Goal: Information Seeking & Learning: Learn about a topic

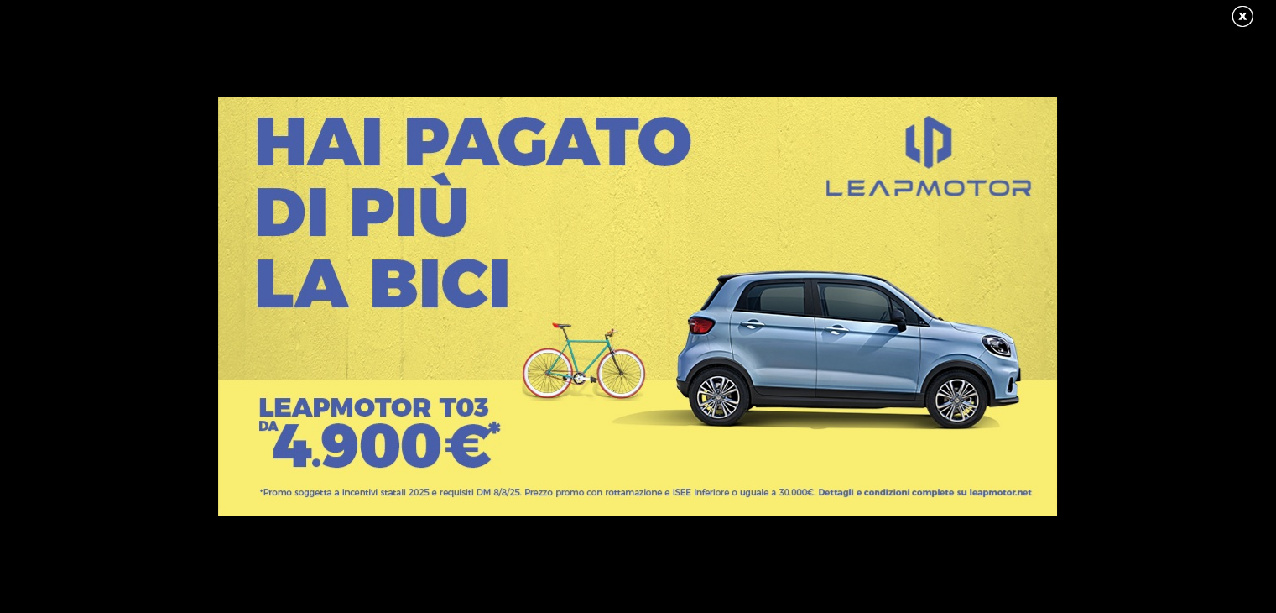
click at [1245, 23] on link at bounding box center [1251, 16] width 42 height 25
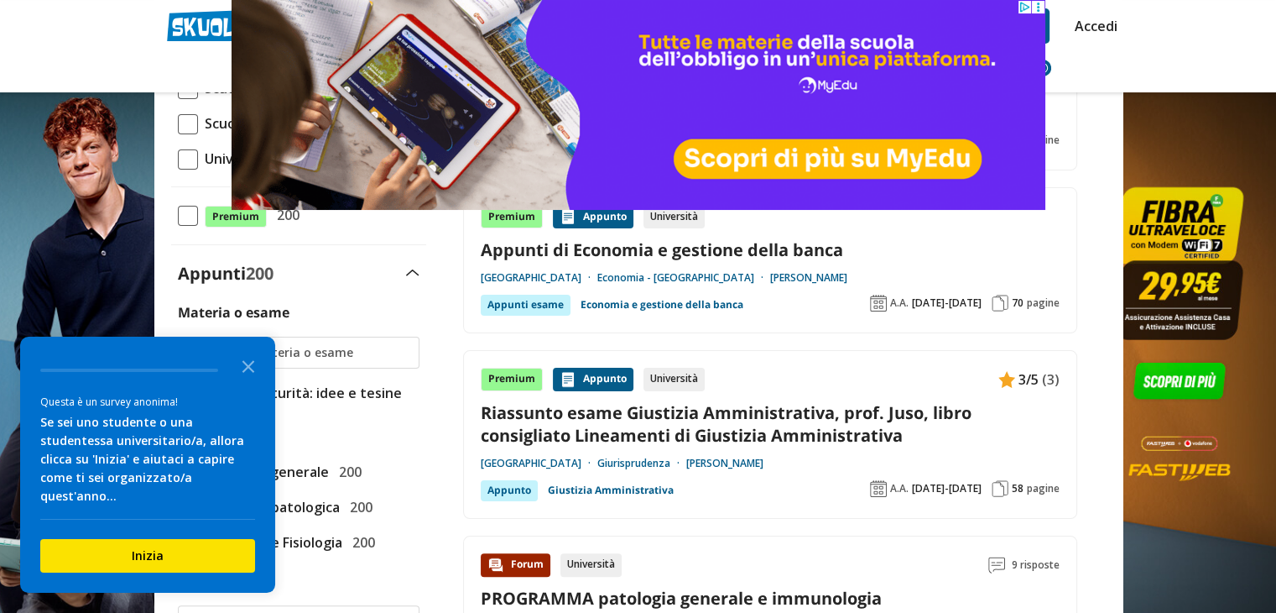
scroll to position [252, 0]
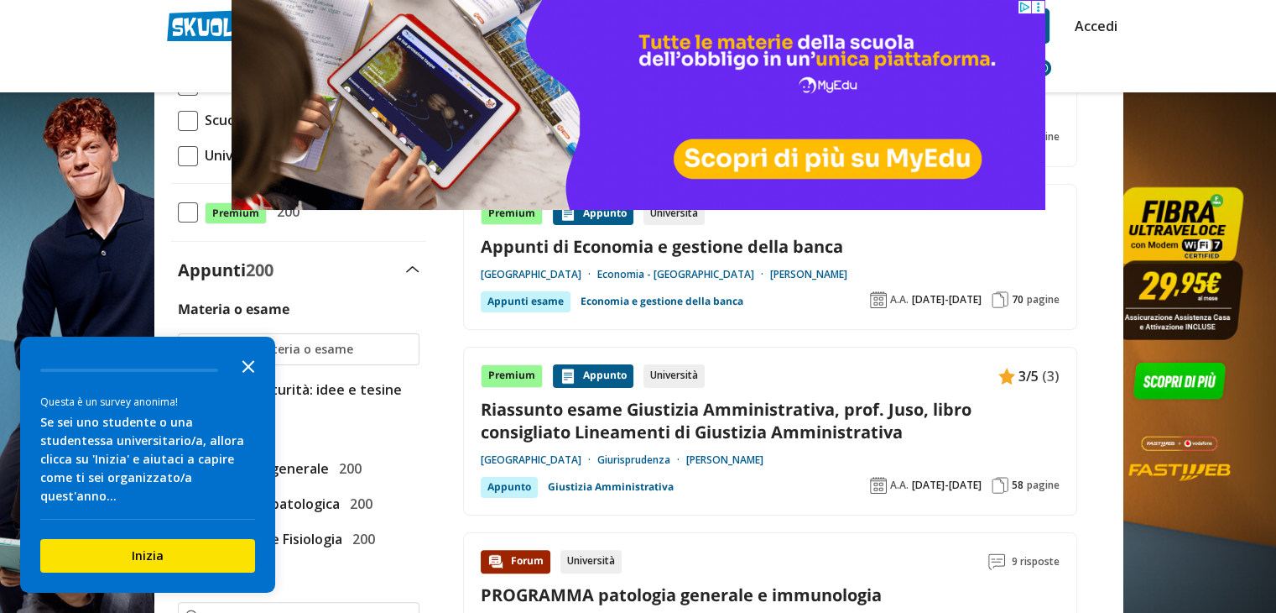
click at [254, 381] on icon "Close the survey" at bounding box center [249, 365] width 34 height 34
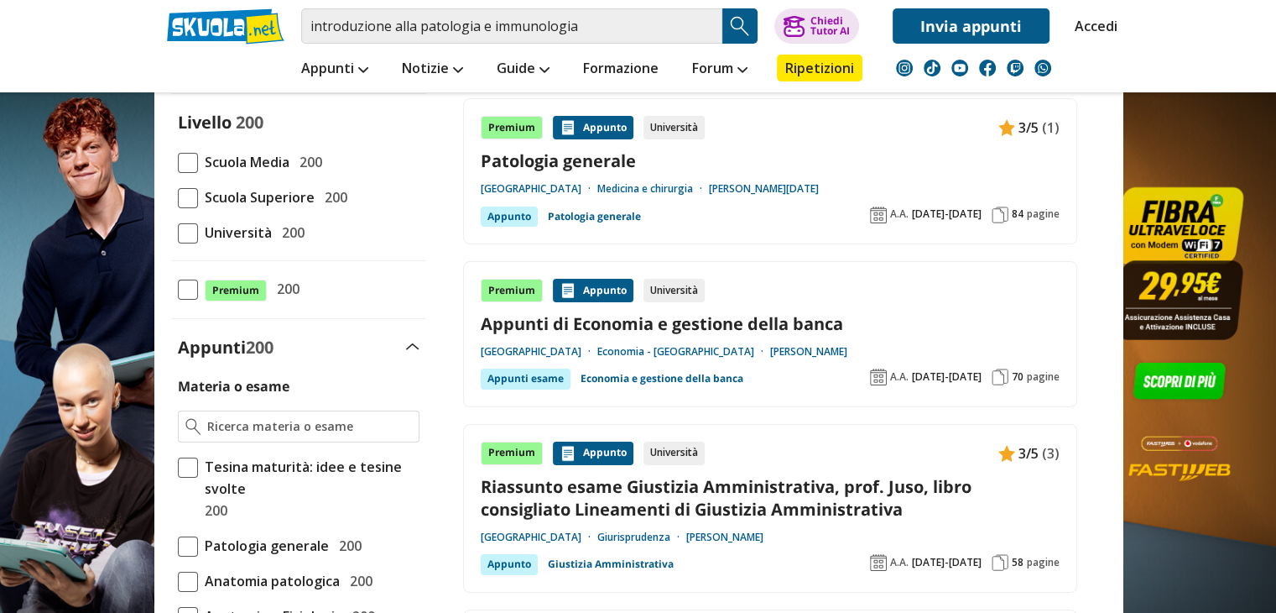
scroll to position [84, 0]
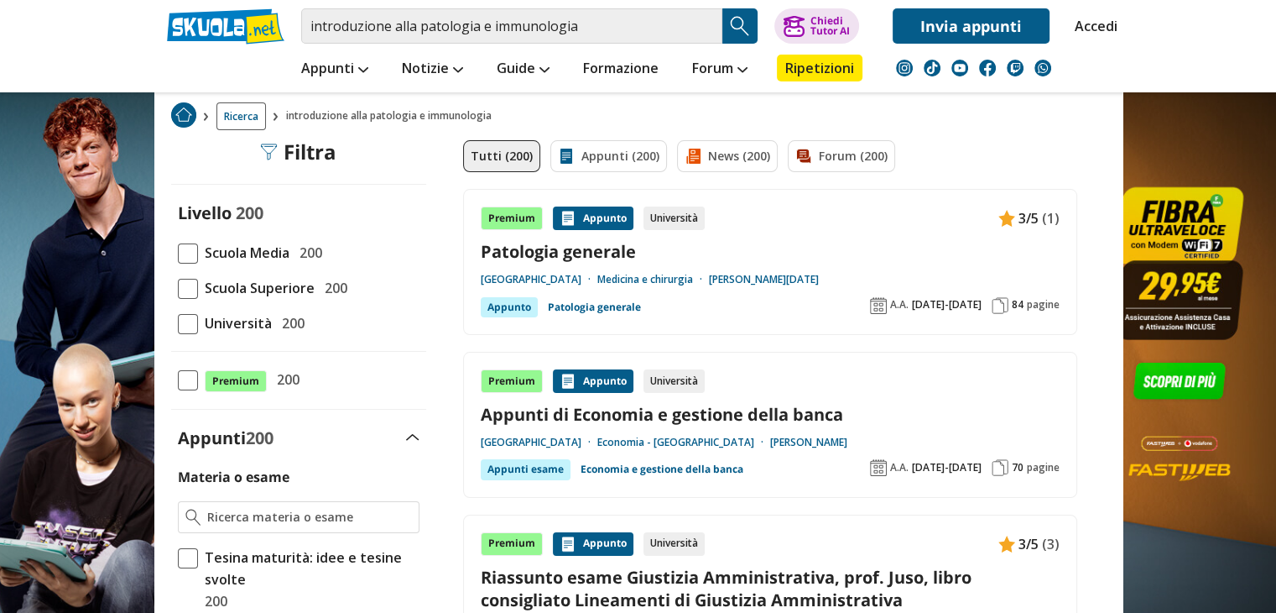
click at [188, 321] on span at bounding box center [188, 324] width 20 height 20
click at [178, 323] on input "Università 200" at bounding box center [178, 323] width 0 height 0
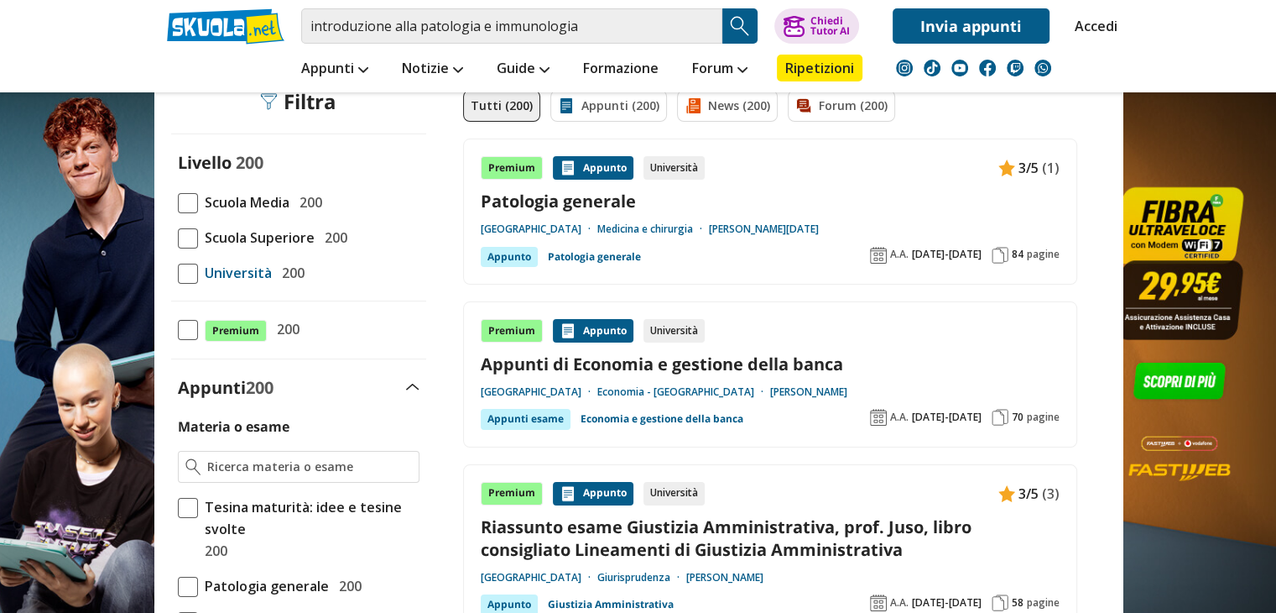
scroll to position [252, 0]
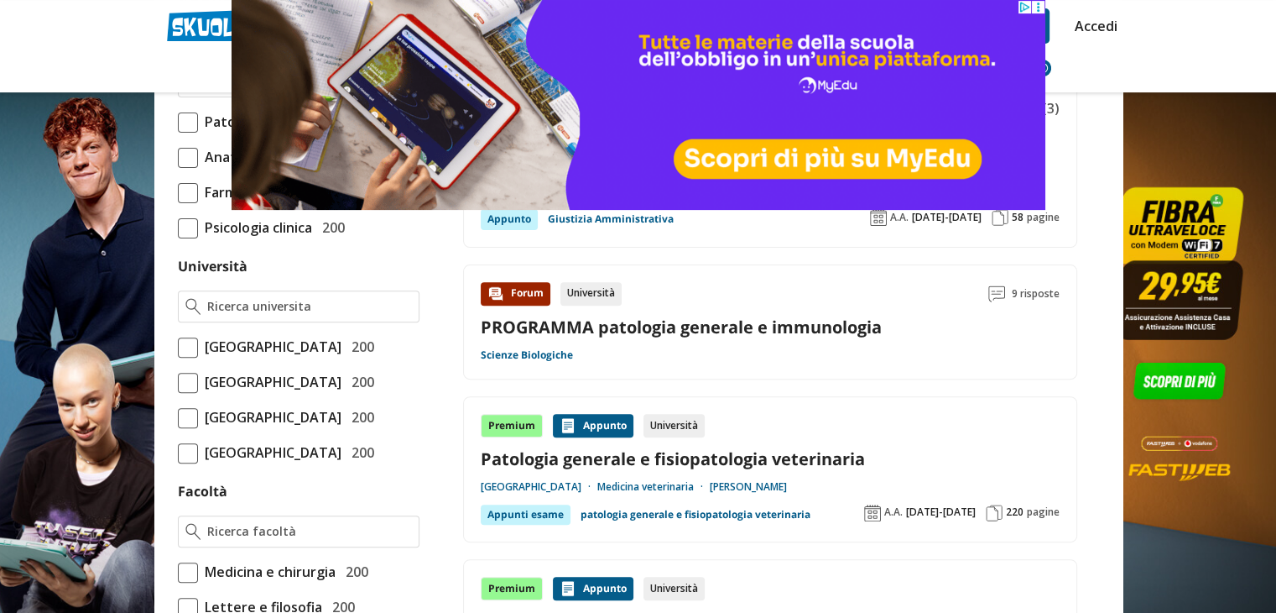
scroll to position [420, 0]
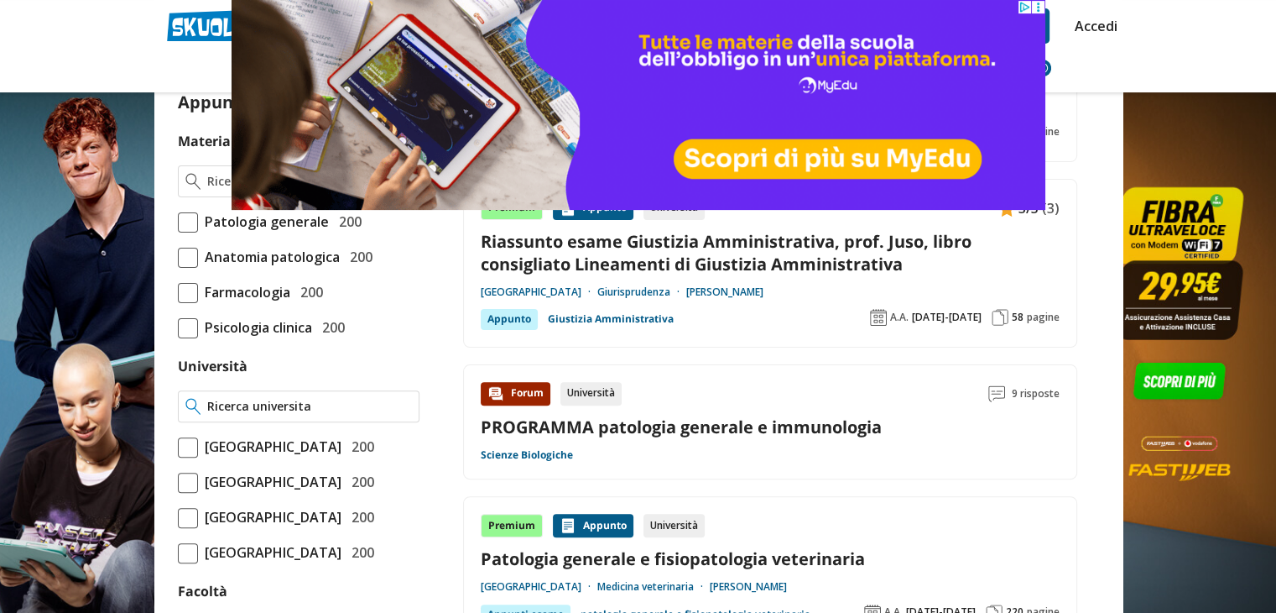
click at [292, 402] on input "Università" at bounding box center [309, 406] width 204 height 17
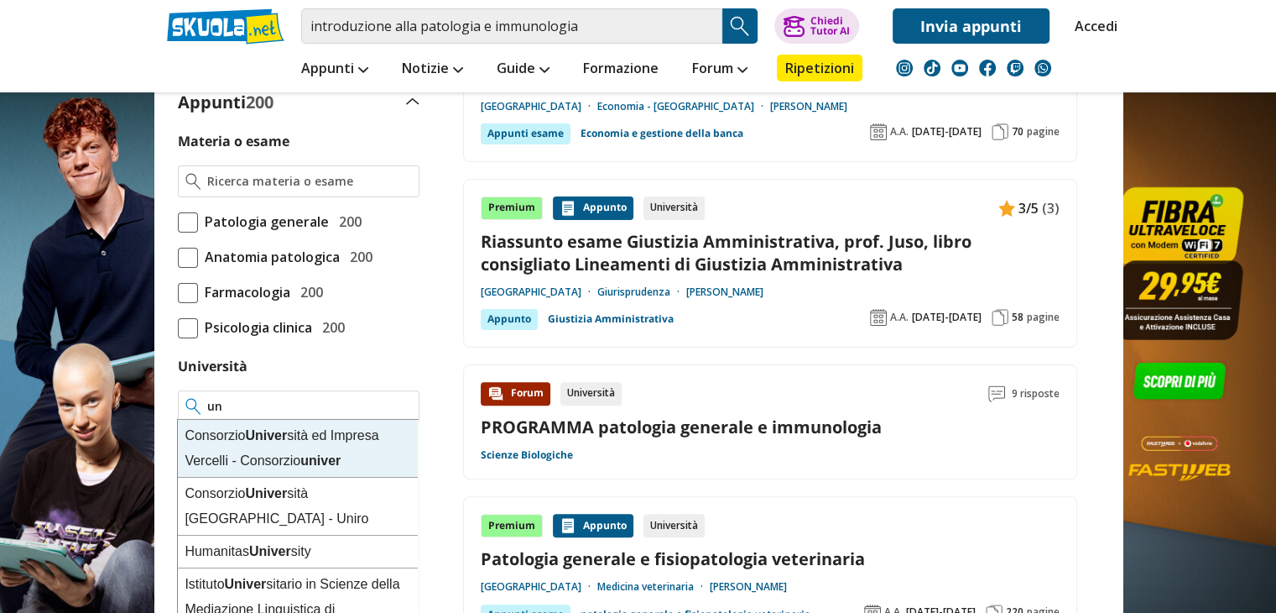
type input "u"
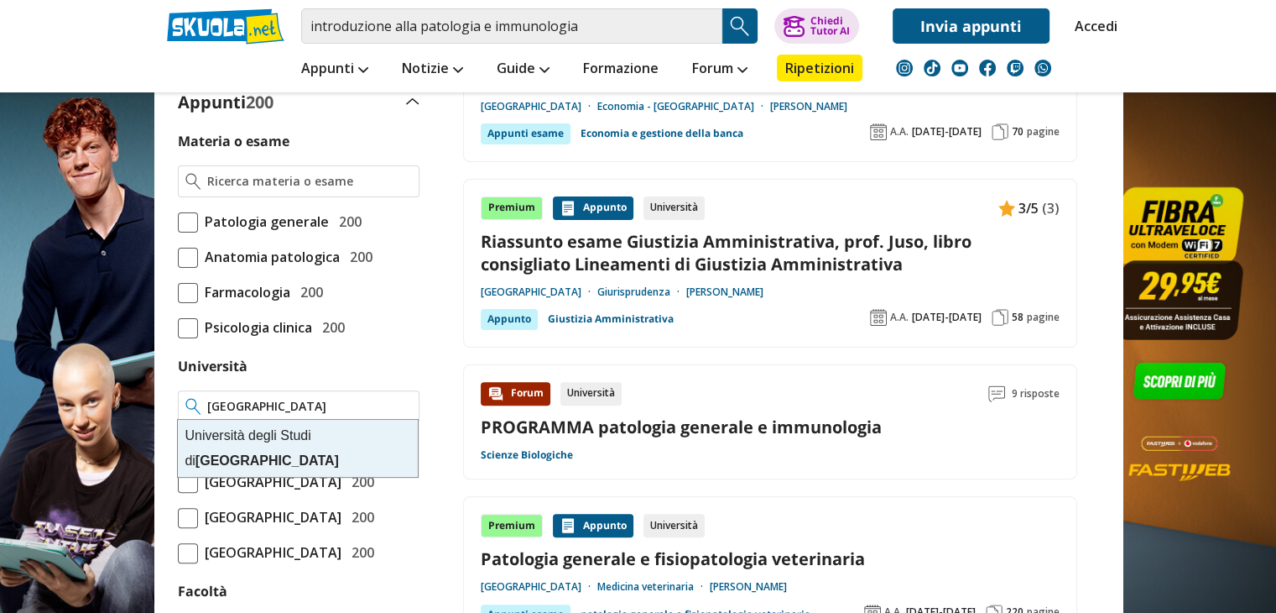
click at [305, 444] on div "[GEOGRAPHIC_DATA]" at bounding box center [298, 448] width 240 height 57
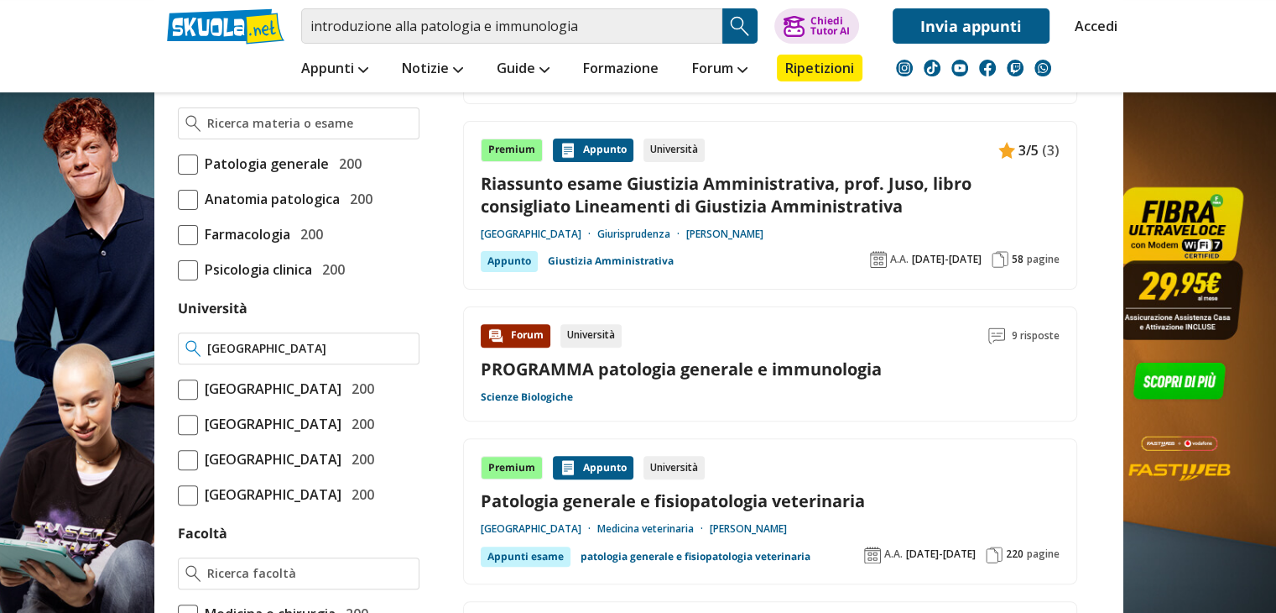
scroll to position [587, 0]
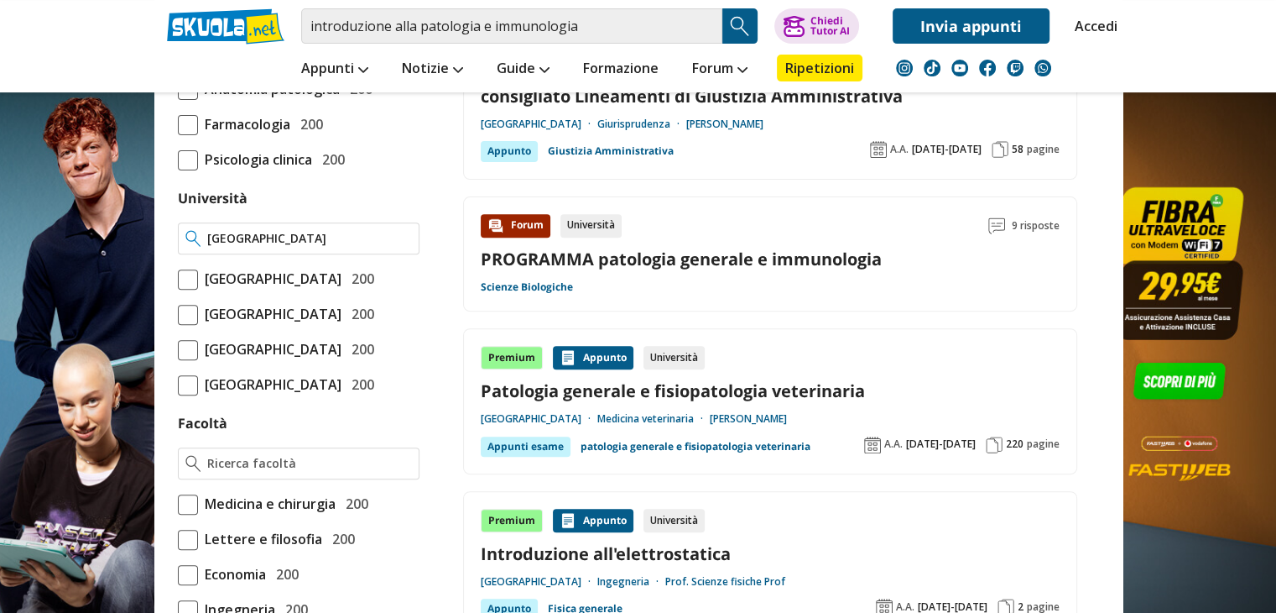
type input "[GEOGRAPHIC_DATA]"
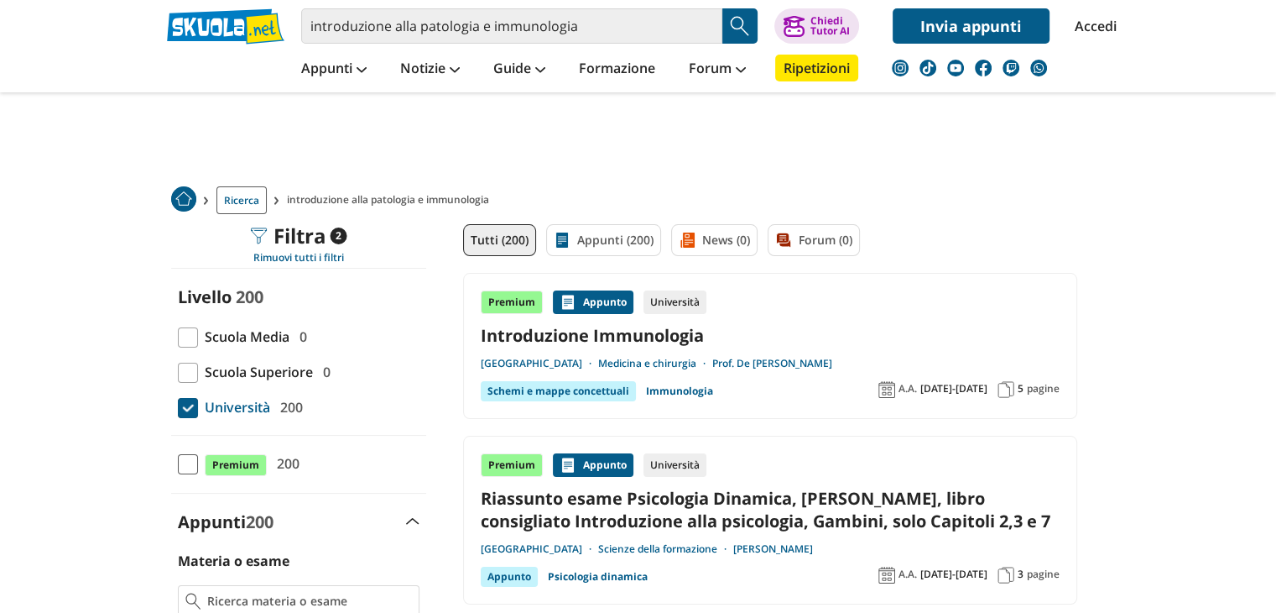
click at [678, 335] on link "Introduzione Immunologia" at bounding box center [770, 335] width 579 height 23
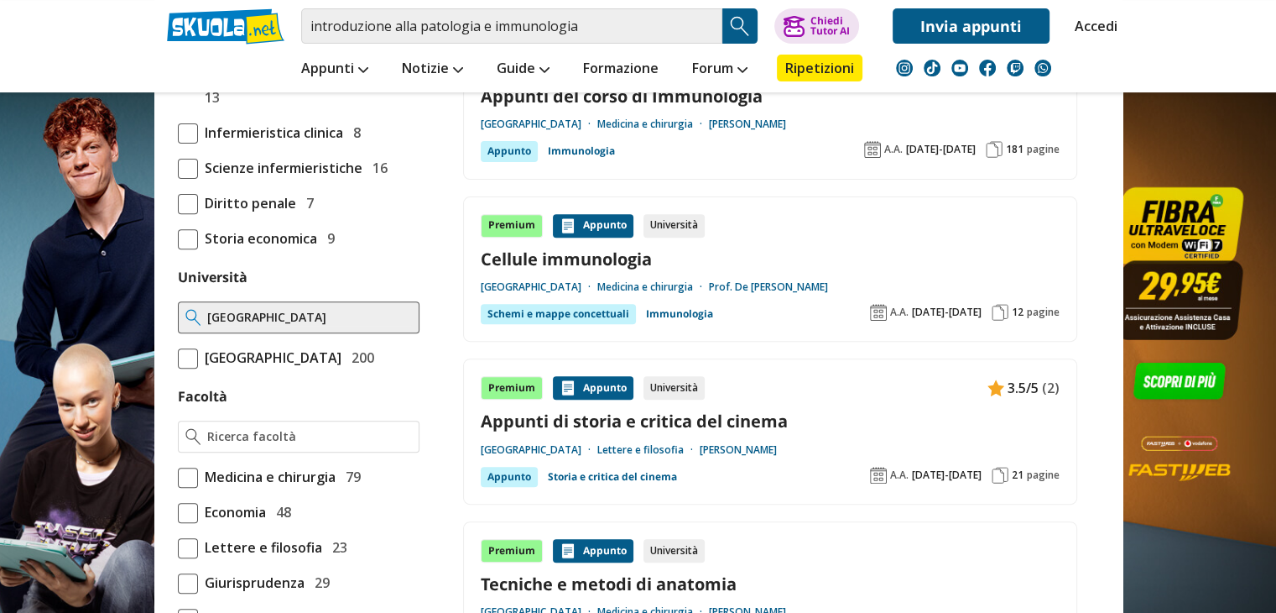
scroll to position [587, 0]
click at [295, 445] on input "Facoltà" at bounding box center [309, 436] width 204 height 17
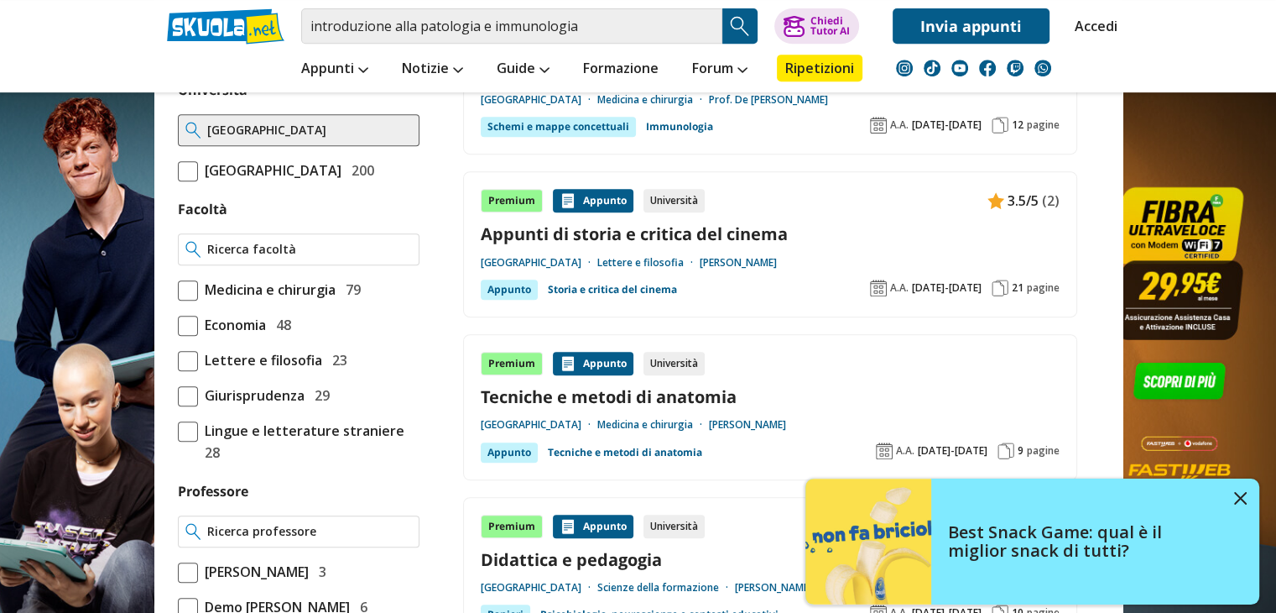
scroll to position [839, 0]
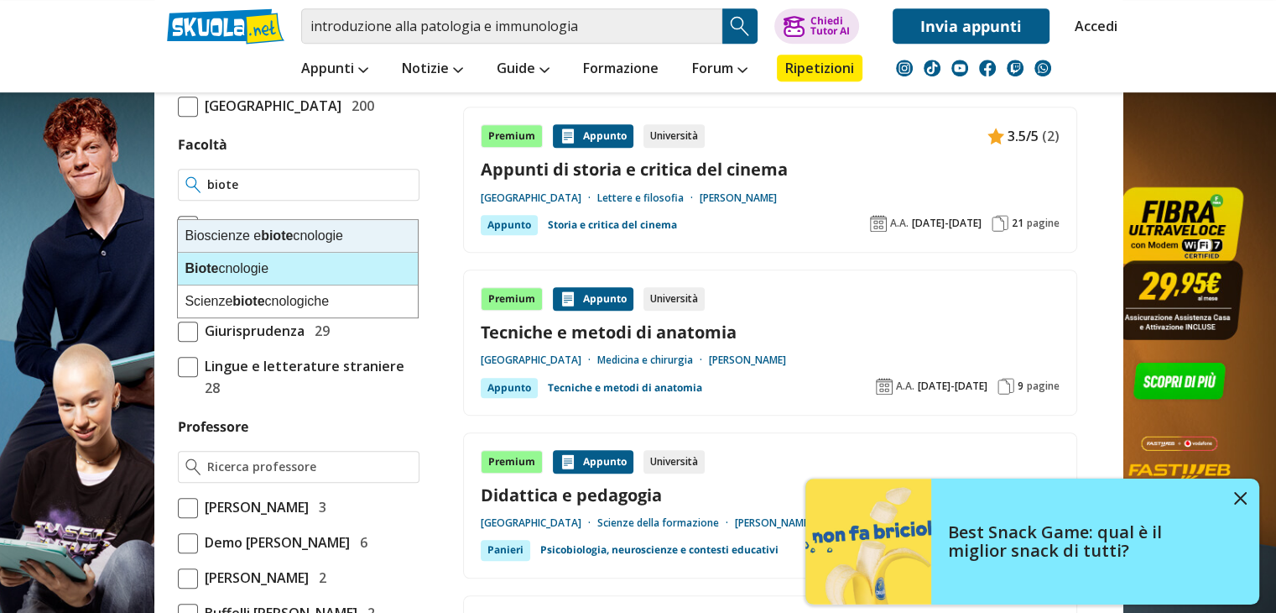
click at [311, 253] on div "Biote cnologie" at bounding box center [298, 269] width 240 height 33
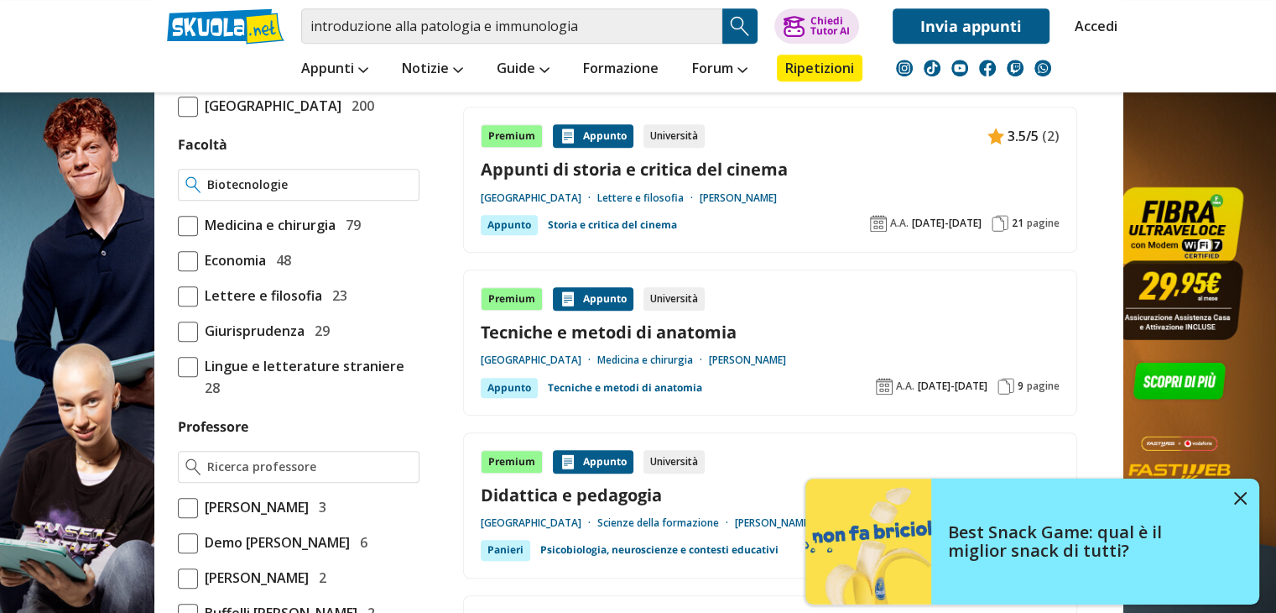
type input "Biotecnologie"
